Goal: Transaction & Acquisition: Book appointment/travel/reservation

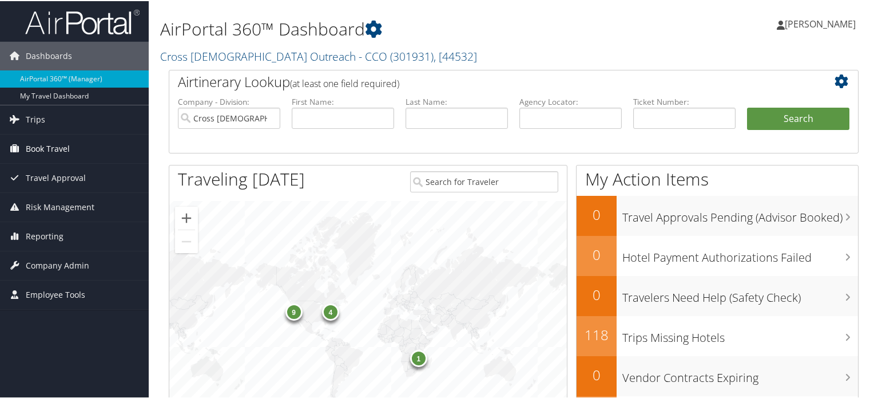
click at [69, 145] on link "Book Travel" at bounding box center [74, 147] width 149 height 29
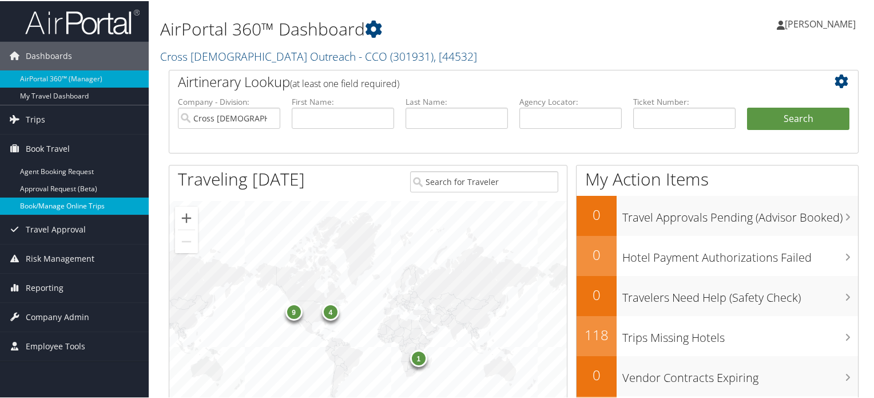
click at [60, 208] on link "Book/Manage Online Trips" at bounding box center [74, 204] width 149 height 17
